Goal: Task Accomplishment & Management: Manage account settings

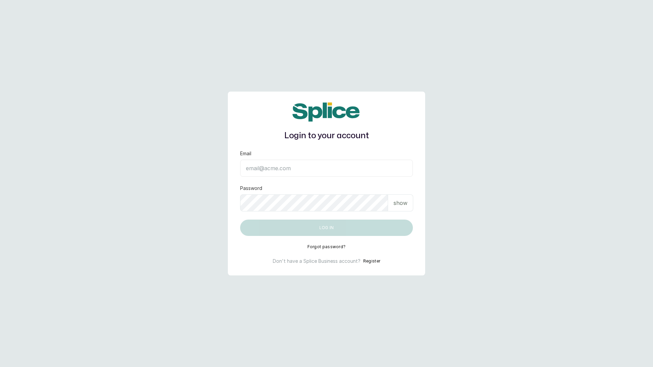
click at [289, 166] on input "Email" at bounding box center [326, 168] width 173 height 17
type input "layo@withsplice.com"
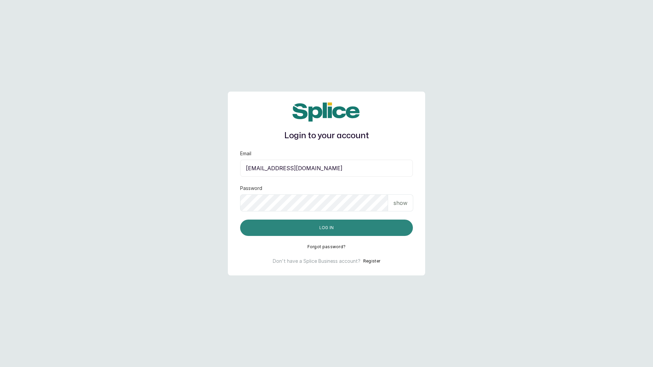
click at [302, 228] on button "Log in" at bounding box center [326, 227] width 173 height 16
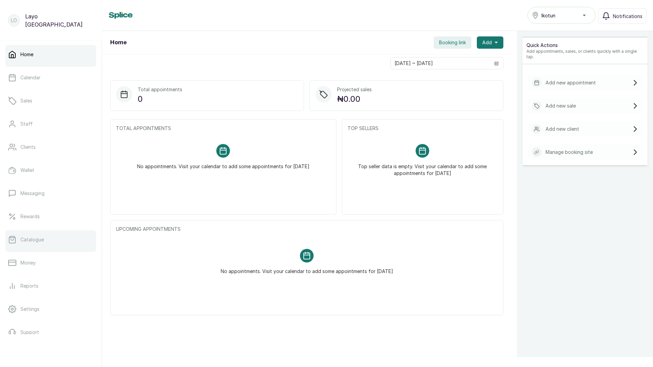
scroll to position [34, 0]
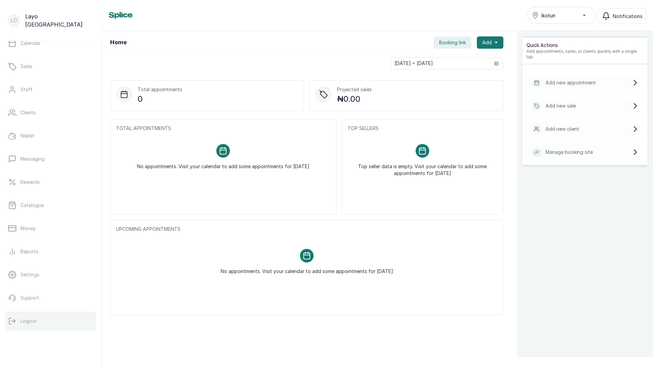
click at [23, 321] on p "Logout" at bounding box center [28, 320] width 16 height 7
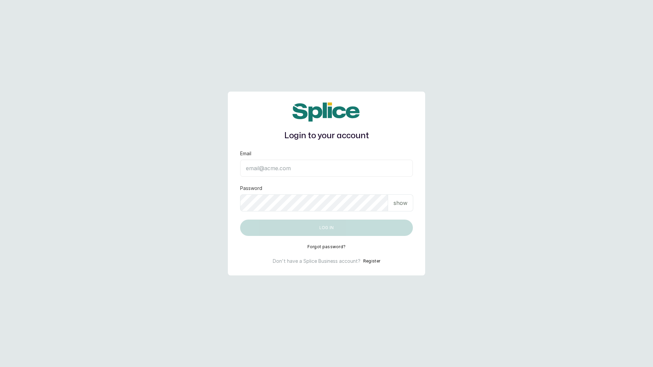
click at [328, 172] on input "Email" at bounding box center [326, 168] width 173 height 17
type input "layo@withsplice.com"
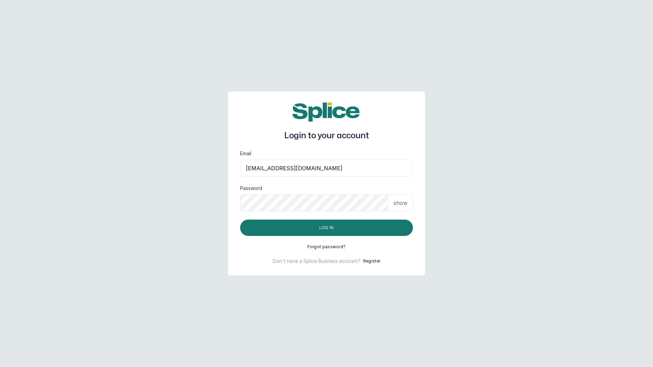
click at [319, 237] on div "Login to your account Email layo@withsplice.com Password show Log in Forgot pas…" at bounding box center [326, 183] width 197 height 184
click at [320, 231] on button "Log in" at bounding box center [326, 227] width 173 height 16
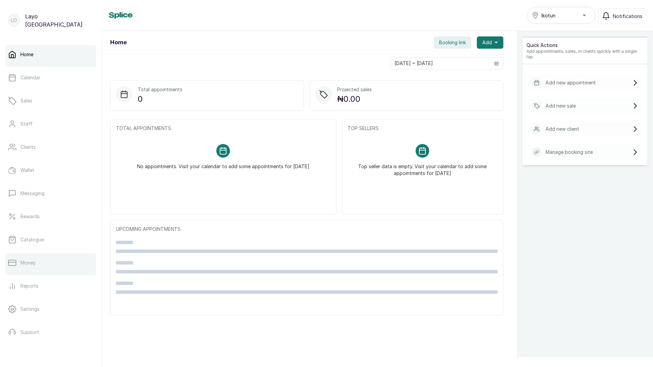
scroll to position [34, 0]
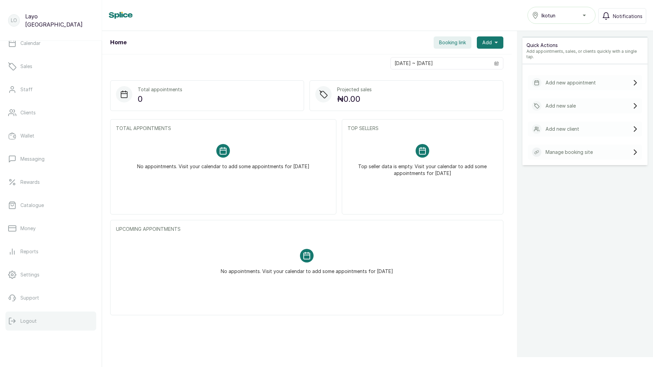
click at [36, 320] on p "Logout" at bounding box center [28, 320] width 16 height 7
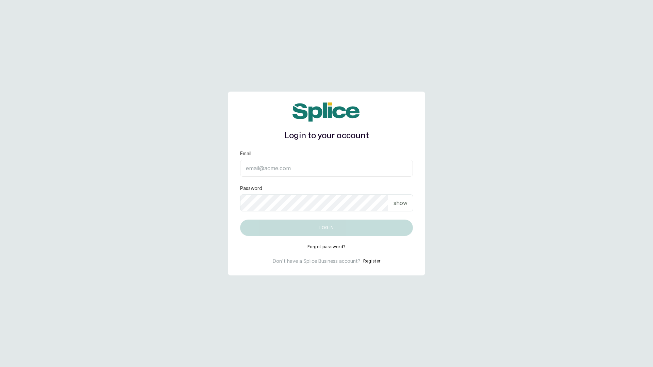
click at [347, 173] on input "Email" at bounding box center [326, 168] width 173 height 17
type input "layo@withsplice.com"
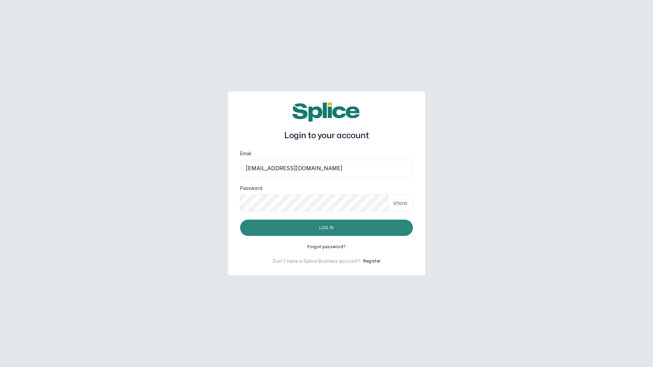
click at [317, 233] on button "Log in" at bounding box center [326, 227] width 173 height 16
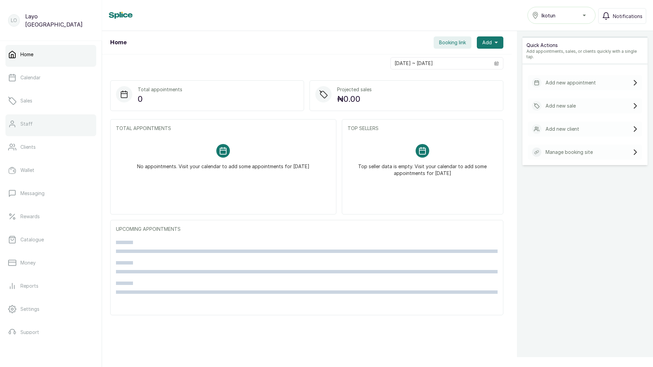
click at [27, 123] on p "Staff" at bounding box center [26, 123] width 12 height 7
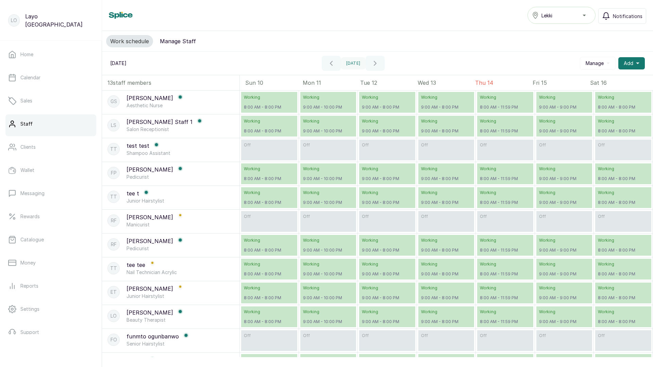
click at [184, 41] on button "Manage Staff" at bounding box center [178, 41] width 44 height 12
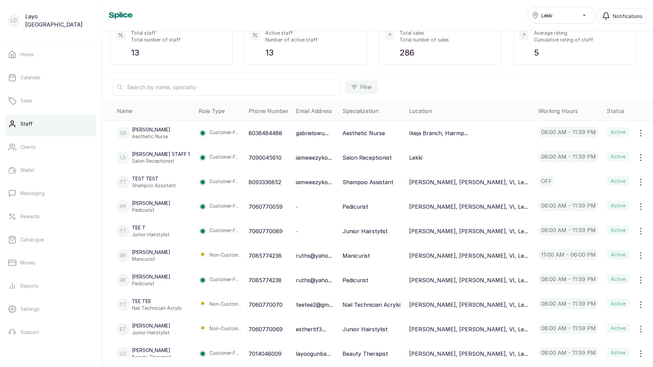
scroll to position [76, 0]
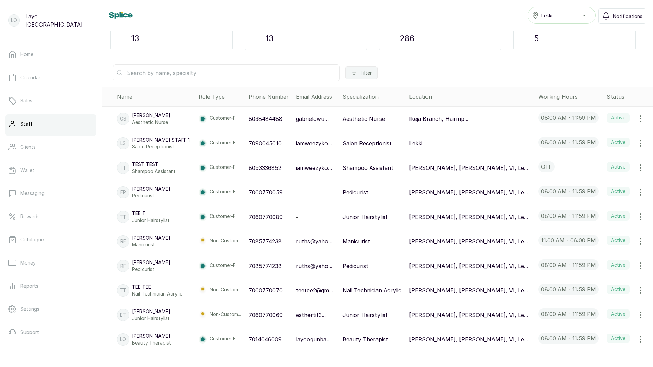
click at [640, 145] on icon "button" at bounding box center [641, 143] width 8 height 8
click at [595, 162] on span "Edit" at bounding box center [595, 162] width 10 height 8
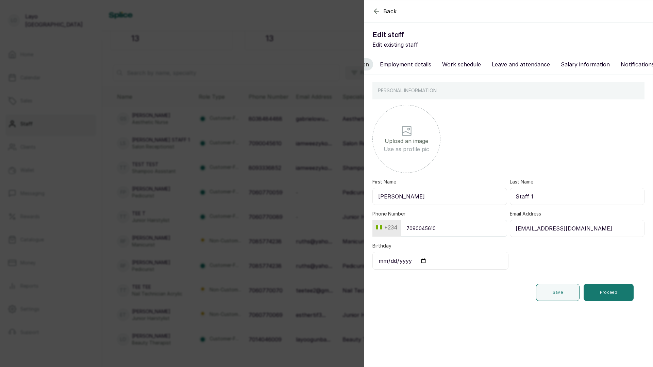
scroll to position [0, 99]
click at [618, 61] on button "Notifications and reminders" at bounding box center [617, 64] width 81 height 12
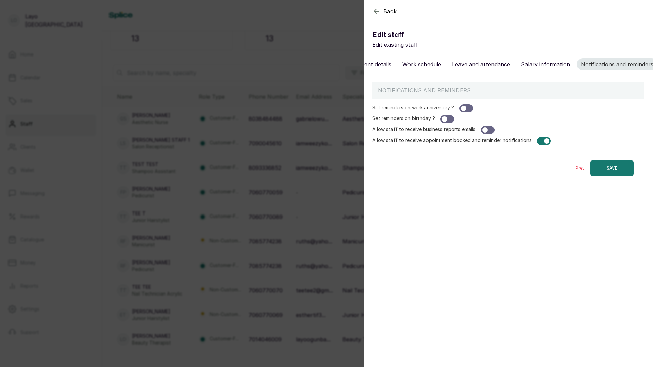
click at [538, 141] on div at bounding box center [544, 141] width 14 height 8
click at [614, 164] on button "SAVE" at bounding box center [611, 168] width 43 height 16
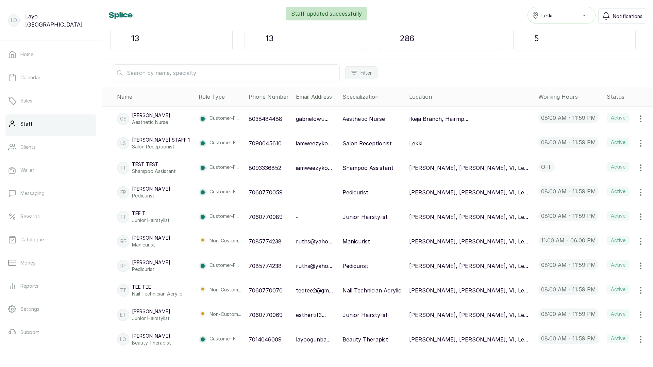
click at [639, 165] on icon "button" at bounding box center [641, 168] width 8 height 8
click at [596, 184] on span "Edit" at bounding box center [595, 187] width 10 height 8
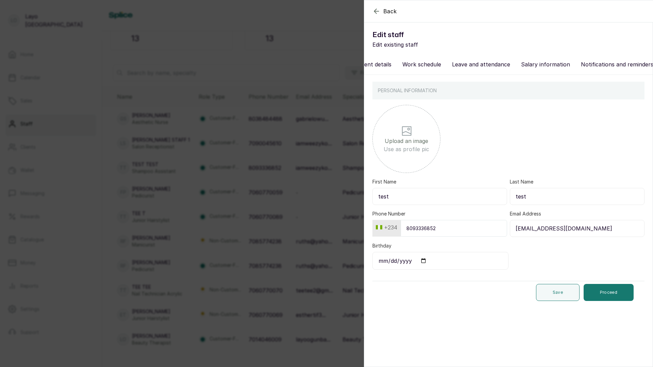
click at [607, 61] on button "Notifications and reminders" at bounding box center [617, 64] width 81 height 12
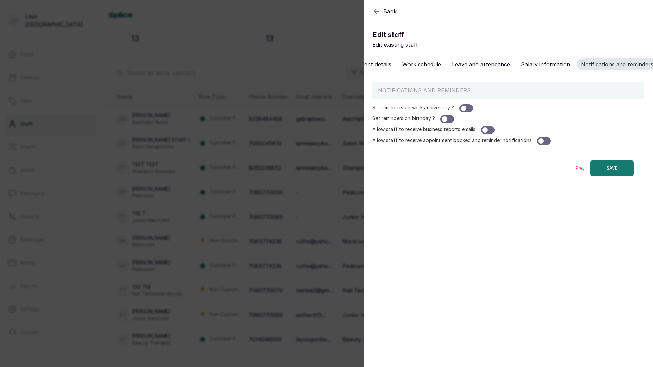
click at [307, 213] on div "Back Edit staff Edit existing staff Personal information Employment details Wor…" at bounding box center [326, 183] width 653 height 367
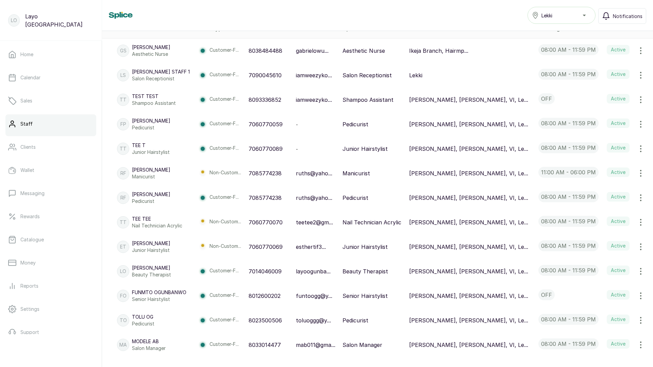
scroll to position [0, 0]
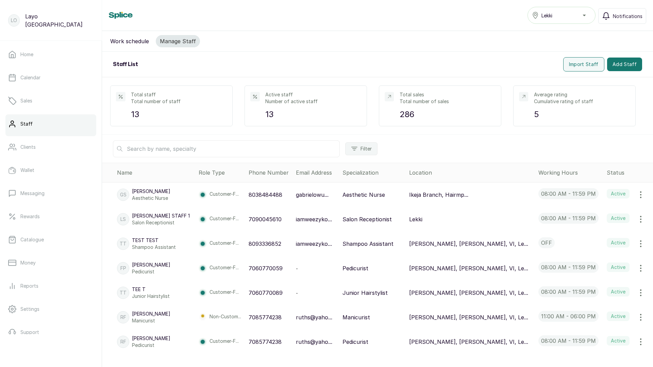
click at [563, 15] on div "Lekki" at bounding box center [561, 15] width 59 height 8
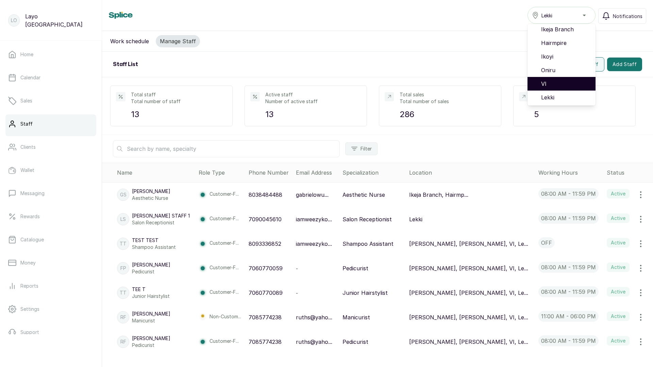
click at [553, 84] on span "VI" at bounding box center [565, 84] width 49 height 8
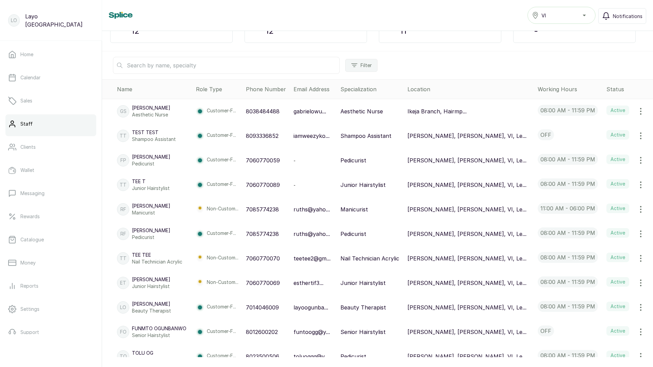
scroll to position [85, 0]
click at [641, 133] on icon "button" at bounding box center [641, 134] width 8 height 8
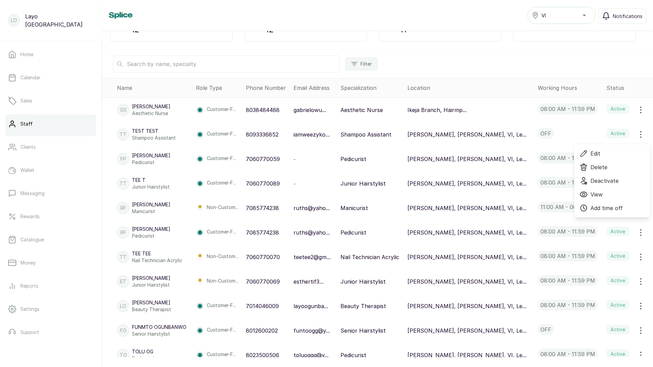
click at [592, 152] on span "Edit" at bounding box center [595, 153] width 10 height 8
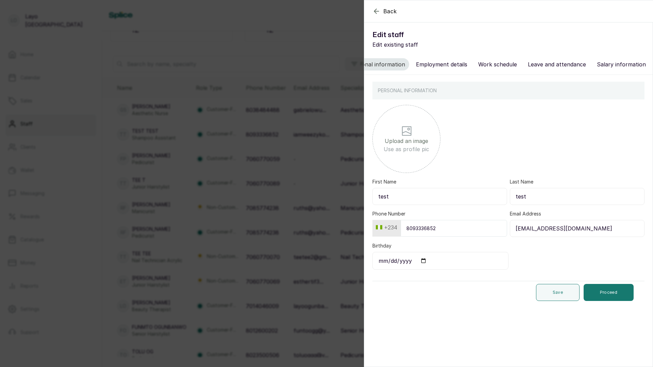
scroll to position [0, 99]
click at [617, 63] on button "Notifications and reminders" at bounding box center [617, 64] width 81 height 12
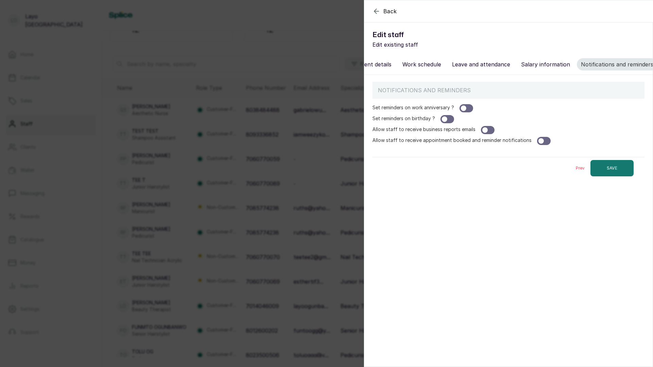
click at [322, 240] on div "Back Edit staff Edit existing staff Personal information Employment details Wor…" at bounding box center [326, 183] width 653 height 367
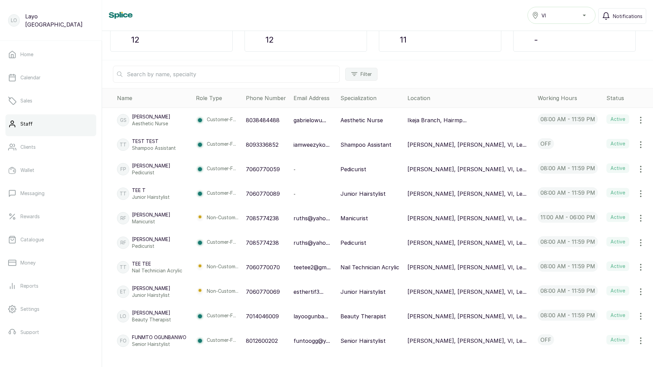
scroll to position [0, 0]
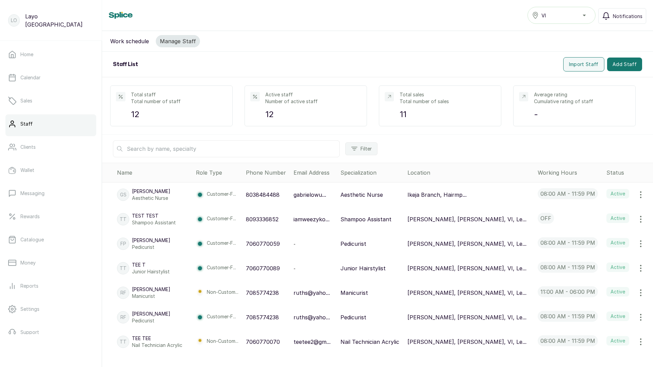
click at [573, 13] on div "VI" at bounding box center [561, 15] width 59 height 8
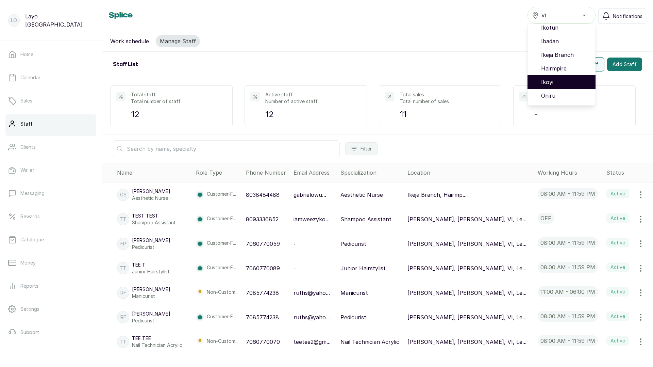
click at [550, 83] on span "Ikoyi" at bounding box center [565, 82] width 49 height 8
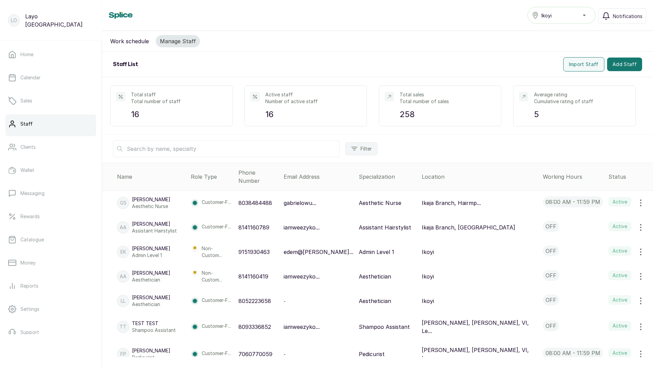
click at [641, 223] on icon "button" at bounding box center [641, 227] width 8 height 8
click at [599, 242] on span "Edit" at bounding box center [595, 246] width 10 height 8
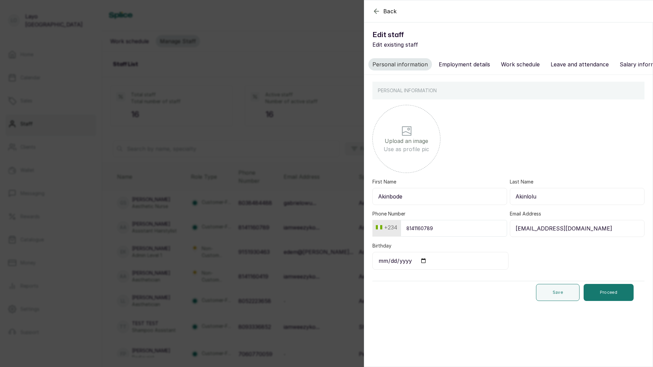
scroll to position [0, 99]
click at [601, 63] on button "Notifications and reminders" at bounding box center [617, 64] width 81 height 12
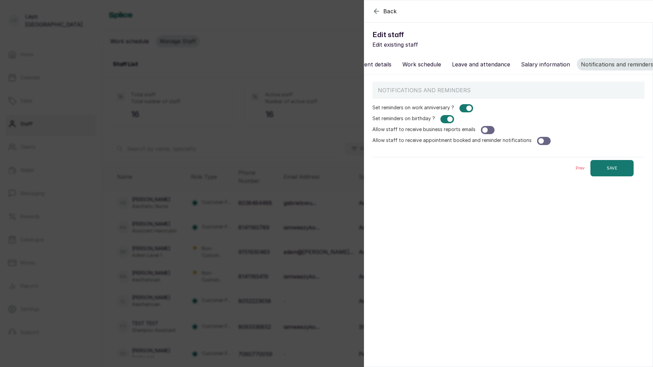
click at [466, 107] on div at bounding box center [467, 108] width 14 height 8
click at [448, 117] on div at bounding box center [449, 118] width 5 height 5
click at [612, 165] on button "SAVE" at bounding box center [611, 168] width 43 height 16
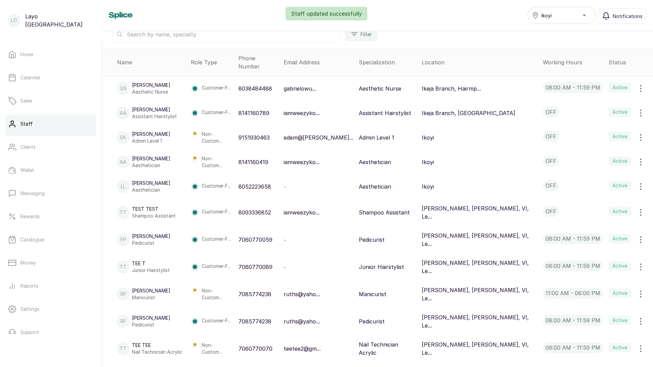
scroll to position [0, 0]
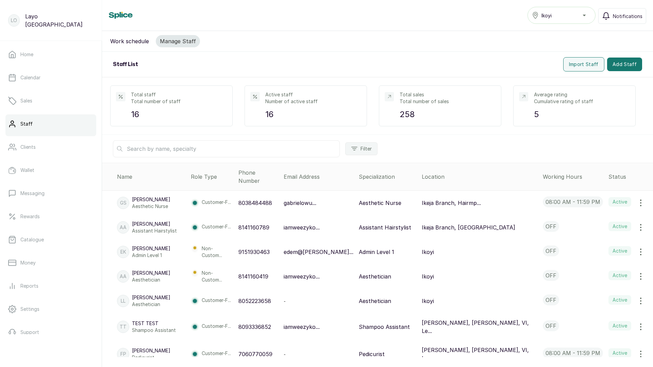
click at [553, 14] on div "Ikoyi" at bounding box center [561, 15] width 59 height 8
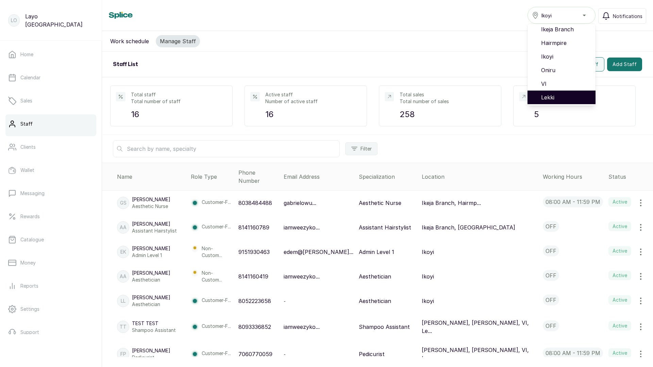
click at [552, 96] on span "Lekki" at bounding box center [565, 97] width 49 height 8
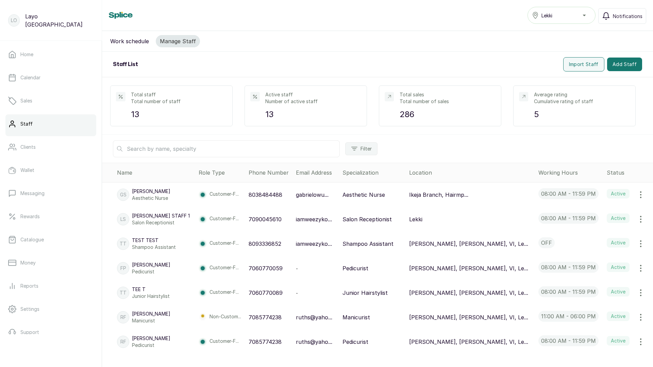
click at [638, 219] on icon "button" at bounding box center [641, 219] width 8 height 8
click at [593, 239] on span "Edit" at bounding box center [595, 238] width 10 height 8
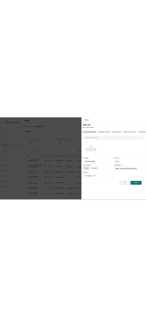
scroll to position [0, 99]
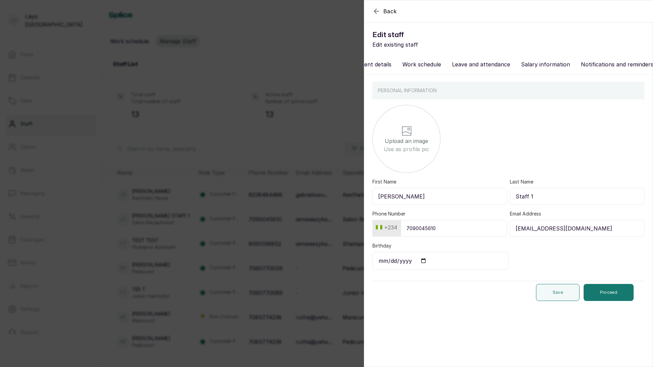
click at [599, 63] on button "Notifications and reminders" at bounding box center [617, 64] width 81 height 12
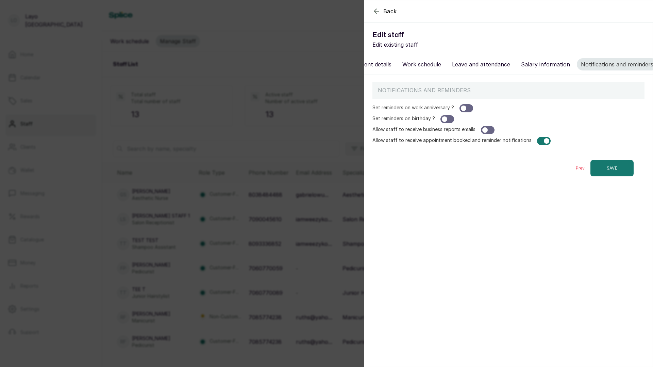
click at [538, 140] on div at bounding box center [544, 141] width 14 height 8
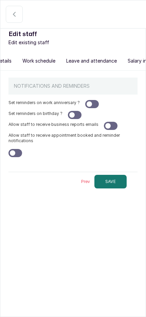
click at [111, 183] on button "SAVE" at bounding box center [111, 182] width 32 height 14
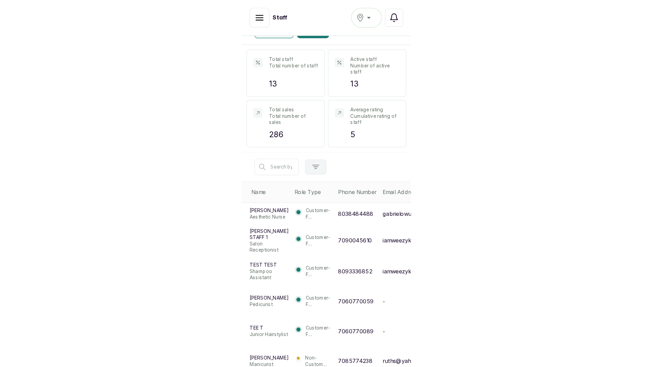
scroll to position [72, 0]
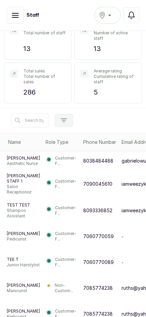
click at [85, 187] on p "7090045610" at bounding box center [97, 184] width 29 height 7
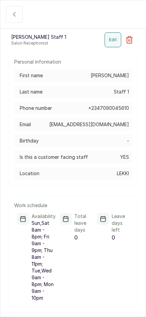
click at [17, 20] on button "button" at bounding box center [14, 14] width 17 height 17
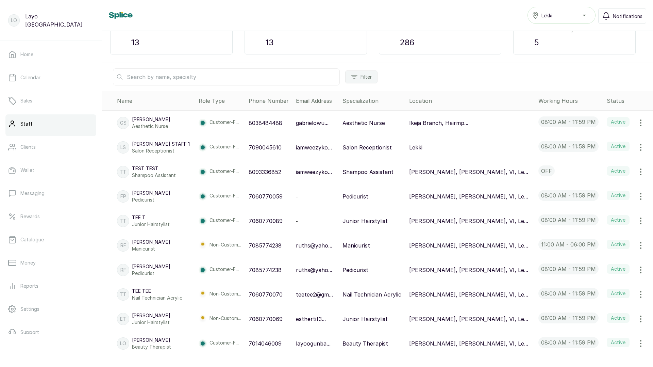
scroll to position [73, 0]
click at [642, 144] on icon "button" at bounding box center [641, 146] width 8 height 8
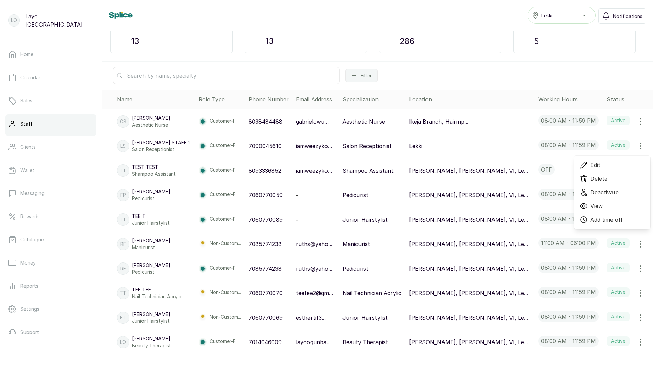
click at [610, 191] on span "Deactivate" at bounding box center [604, 192] width 28 height 8
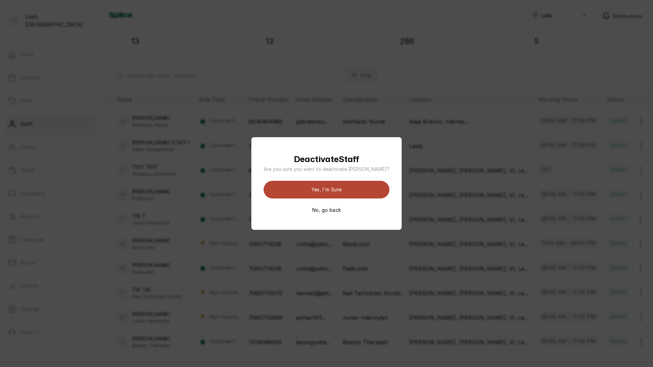
click at [343, 193] on button "Yes, I'm sure" at bounding box center [327, 190] width 126 height 18
